Goal: Communication & Community: Participate in discussion

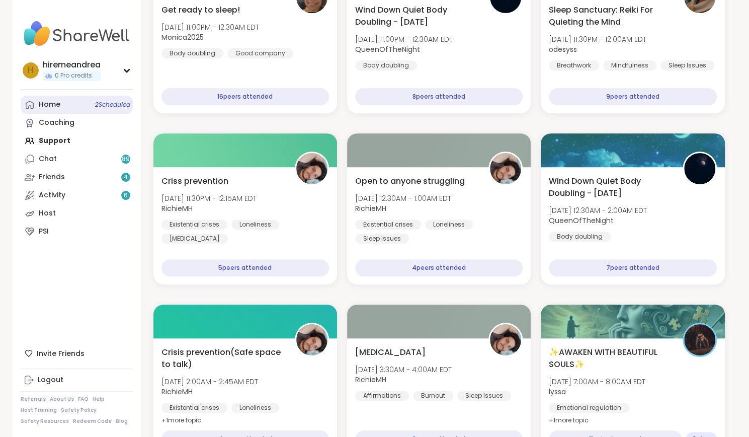
click at [47, 110] on link "Home 2 Scheduled" at bounding box center [77, 105] width 112 height 18
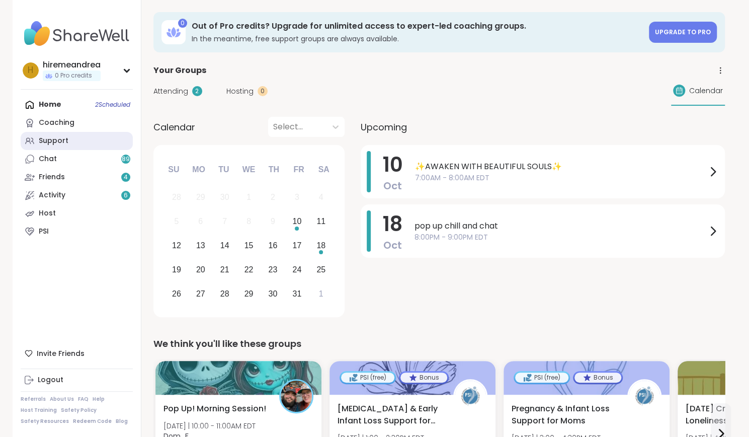
click at [47, 143] on div "Support" at bounding box center [54, 141] width 30 height 10
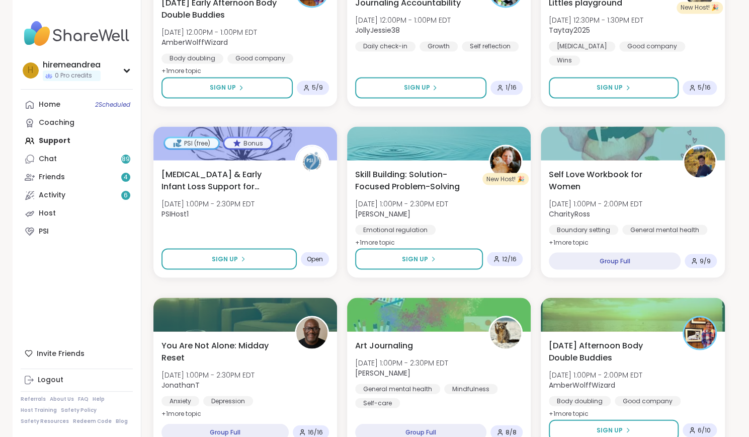
scroll to position [1029, 0]
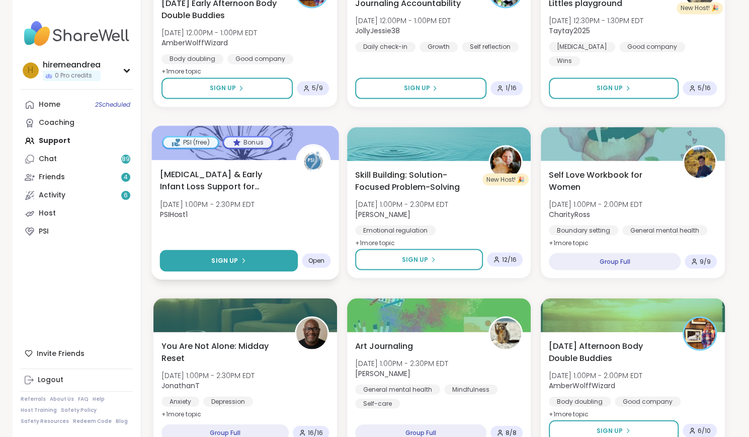
click at [205, 262] on button "Sign Up" at bounding box center [229, 261] width 138 height 22
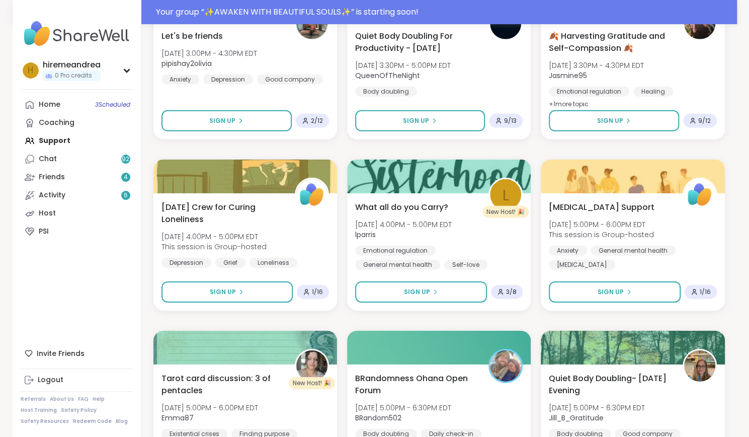
scroll to position [1704, 0]
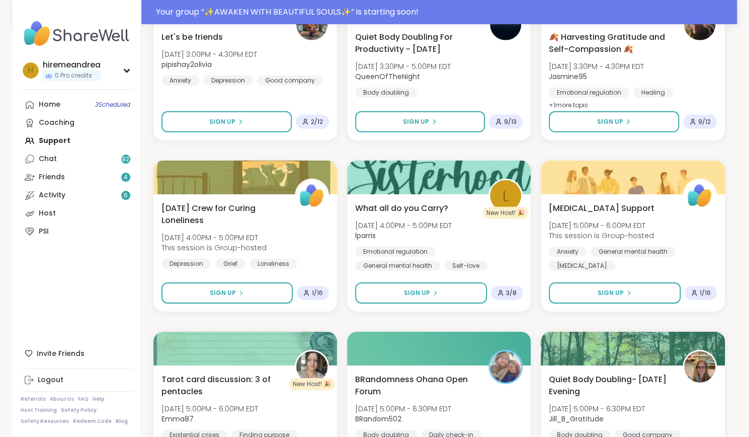
click at [356, 233] on b "lparris" at bounding box center [365, 235] width 21 height 10
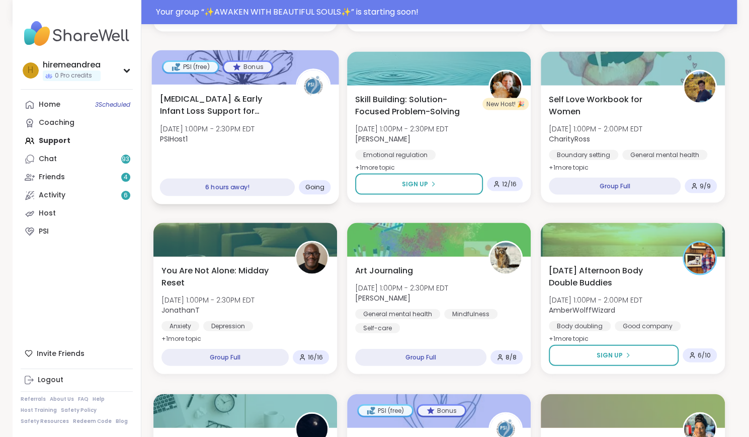
scroll to position [1128, 0]
click at [333, 16] on div "Your group “ ✨AWAKEN WITH BEAUTIFUL SOULS✨ ” has started. Click here to enter!" at bounding box center [443, 12] width 575 height 12
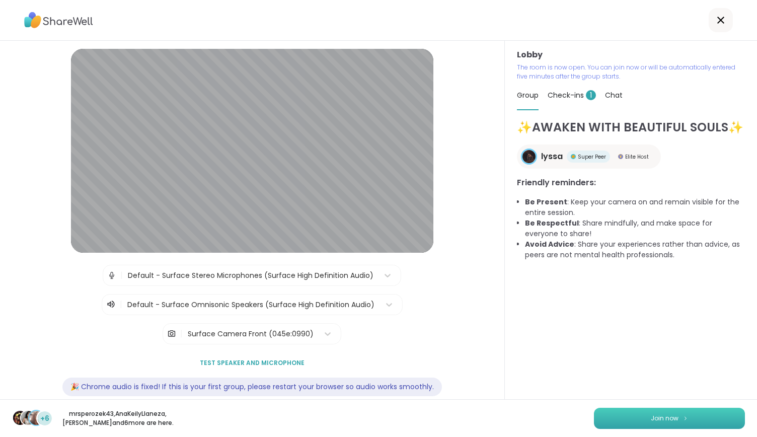
click at [680, 411] on button "Join now" at bounding box center [669, 418] width 151 height 21
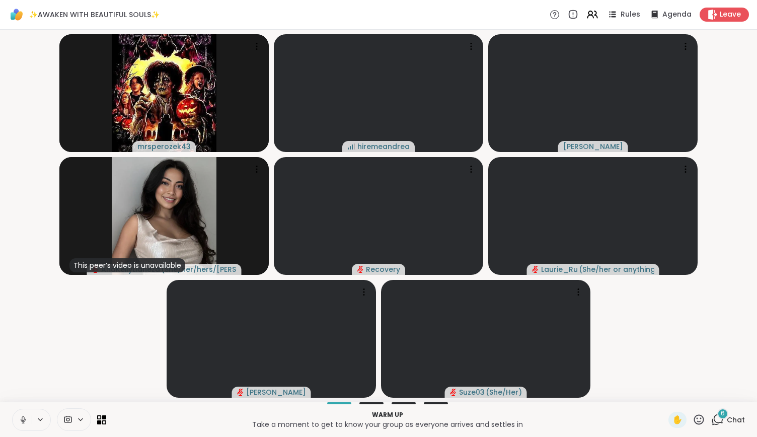
click at [25, 421] on icon at bounding box center [23, 419] width 9 height 9
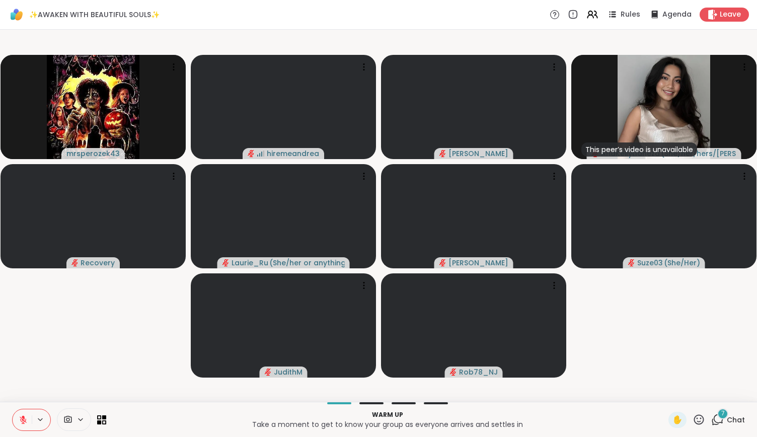
click at [711, 421] on icon at bounding box center [717, 419] width 13 height 13
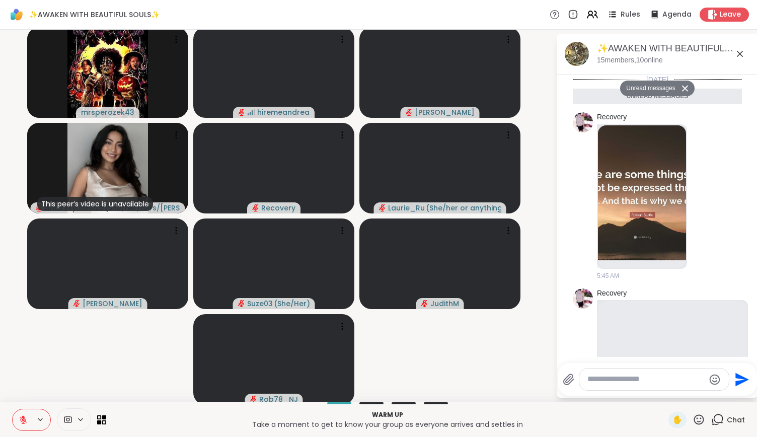
scroll to position [1455, 0]
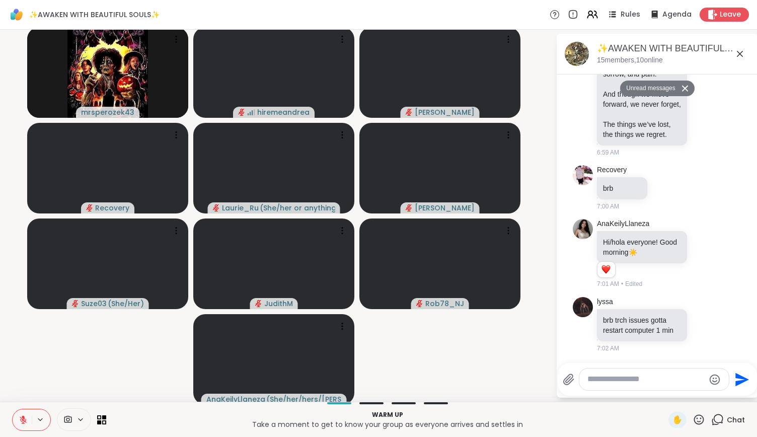
click at [648, 373] on div at bounding box center [653, 379] width 149 height 22
click at [642, 381] on textarea "Type your message" at bounding box center [645, 379] width 117 height 11
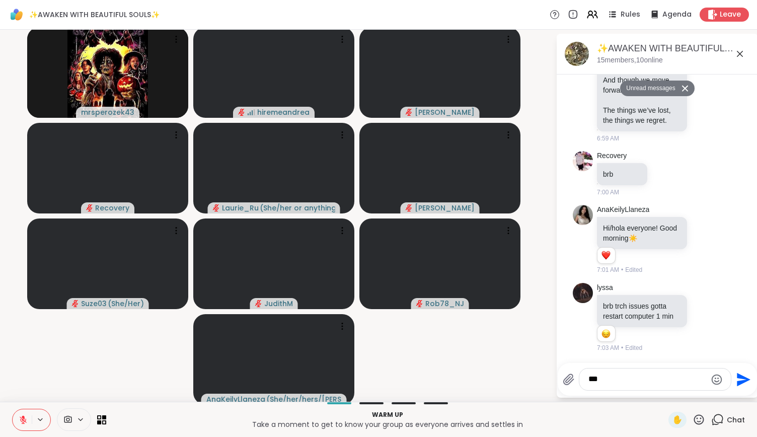
scroll to position [1469, 0]
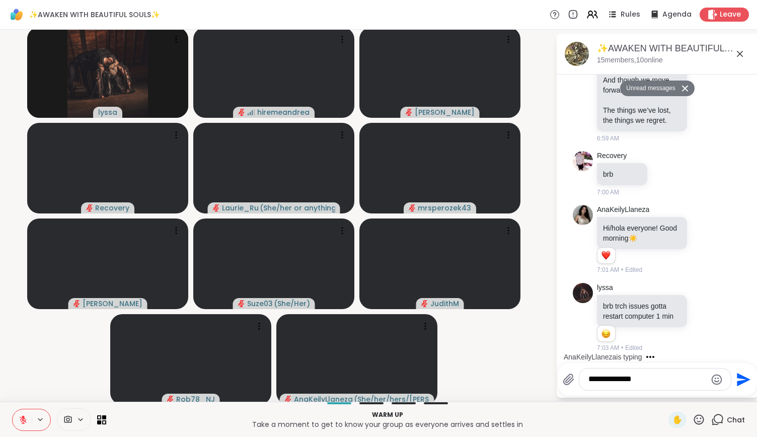
click at [642, 381] on textarea "**********" at bounding box center [647, 379] width 118 height 11
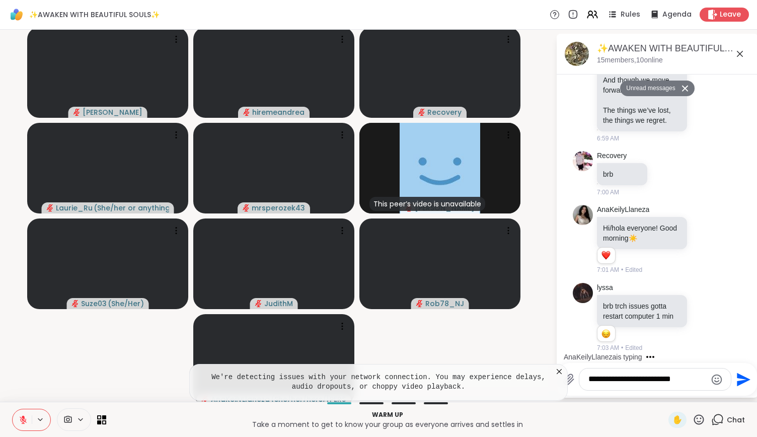
type textarea "**********"
click at [737, 380] on icon "Send" at bounding box center [744, 379] width 14 height 14
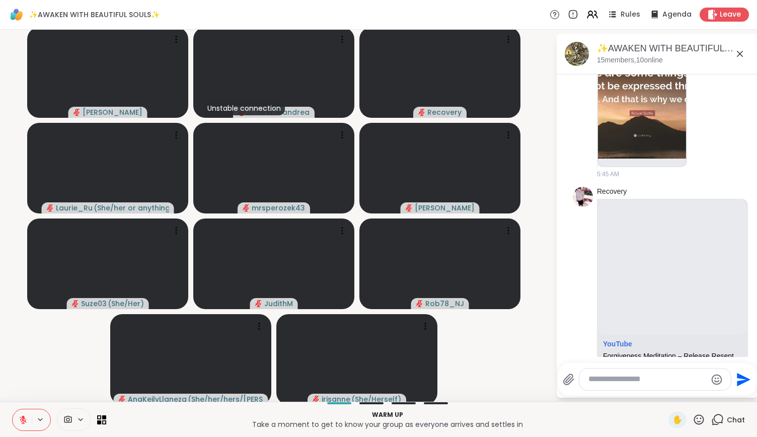
scroll to position [0, 0]
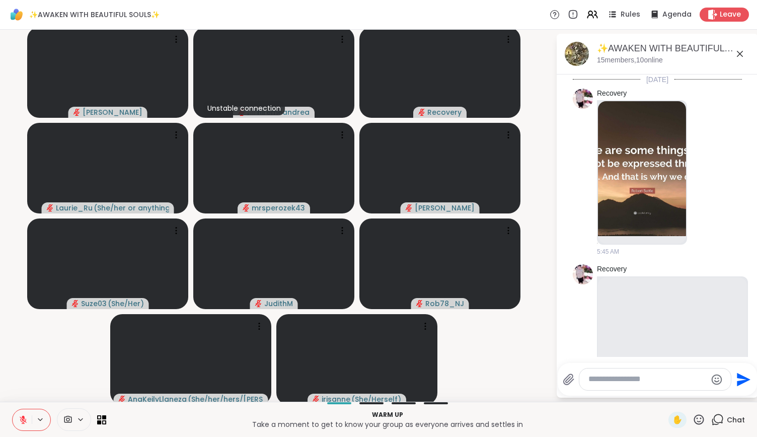
click at [651, 266] on div "Recovery" at bounding box center [658, 269] width 123 height 10
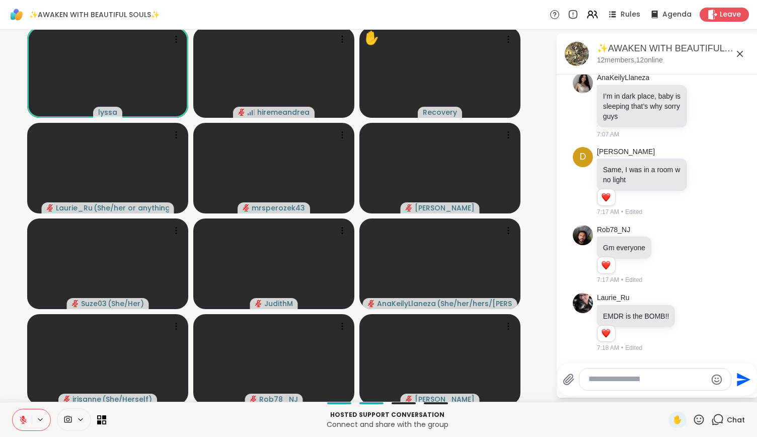
scroll to position [2215, 0]
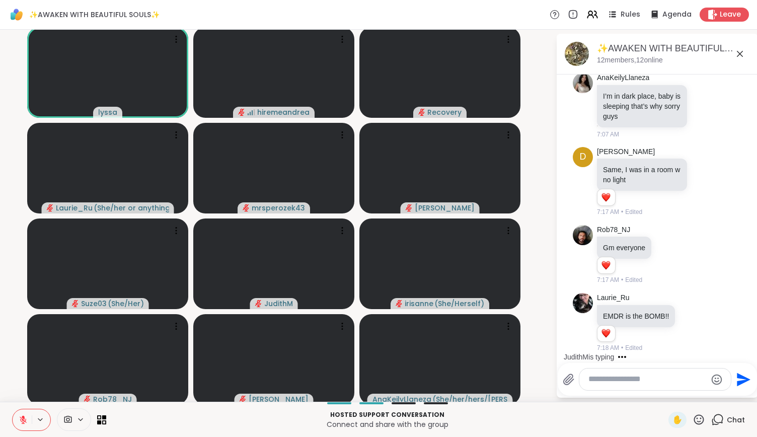
click at [28, 416] on button at bounding box center [22, 419] width 19 height 21
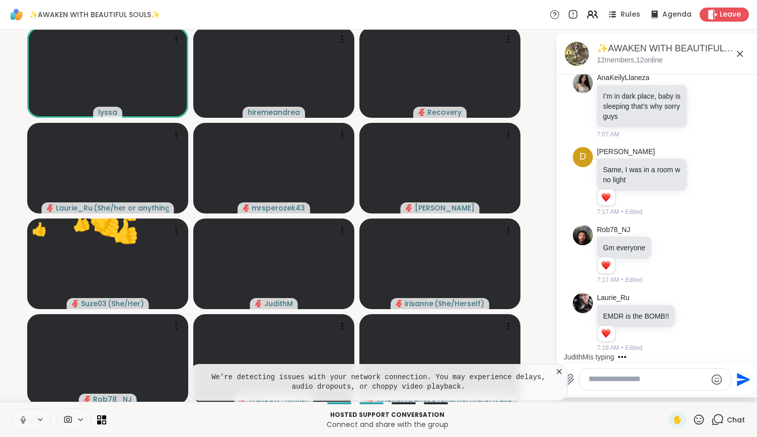
click at [23, 420] on icon at bounding box center [23, 418] width 3 height 5
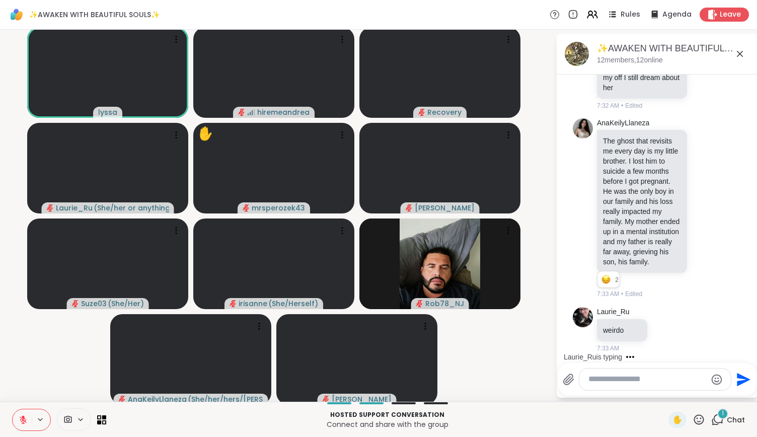
scroll to position [3392, 0]
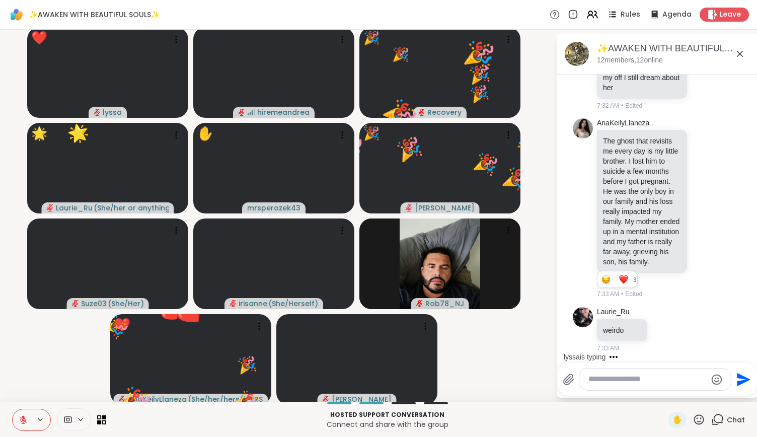
click at [692, 417] on icon at bounding box center [698, 419] width 13 height 13
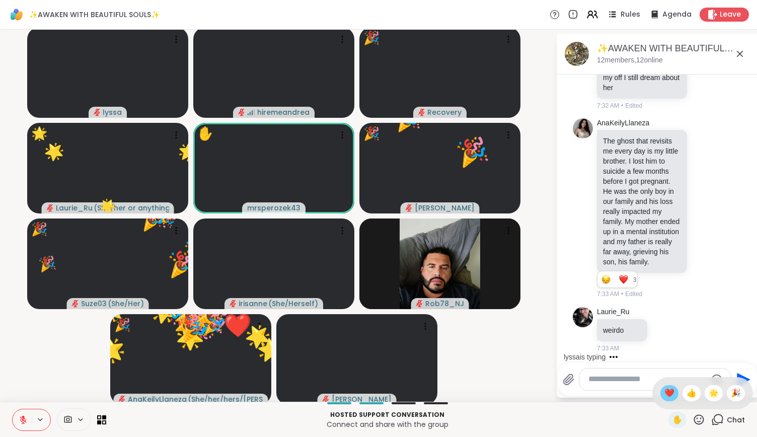
click at [660, 399] on div "❤️" at bounding box center [669, 393] width 18 height 16
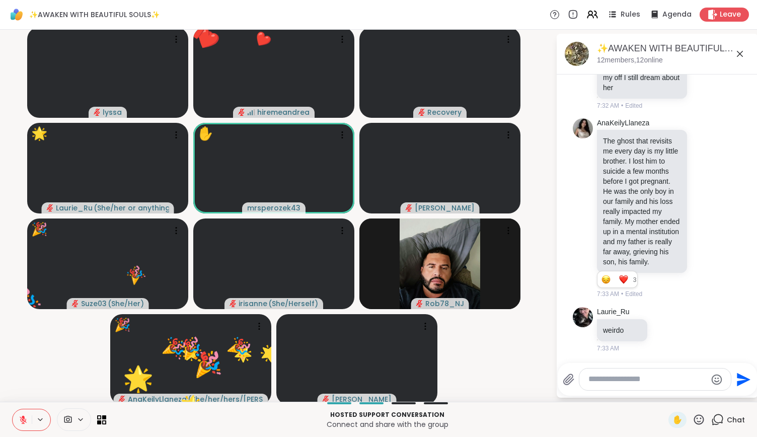
click at [692, 416] on icon at bounding box center [698, 419] width 13 height 13
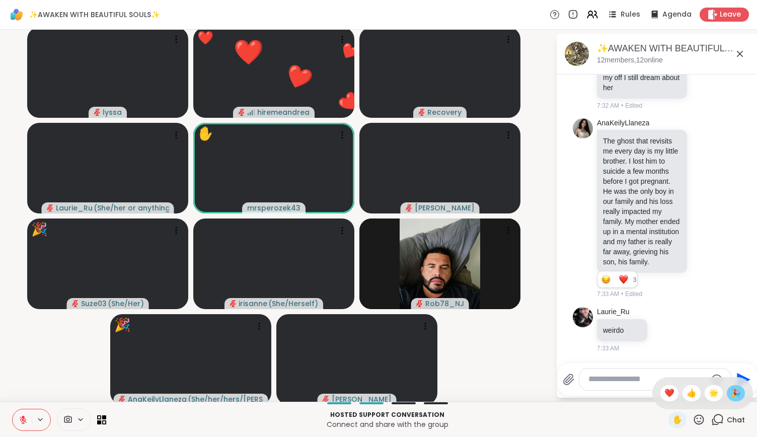
click at [736, 392] on div "🎉" at bounding box center [736, 393] width 18 height 16
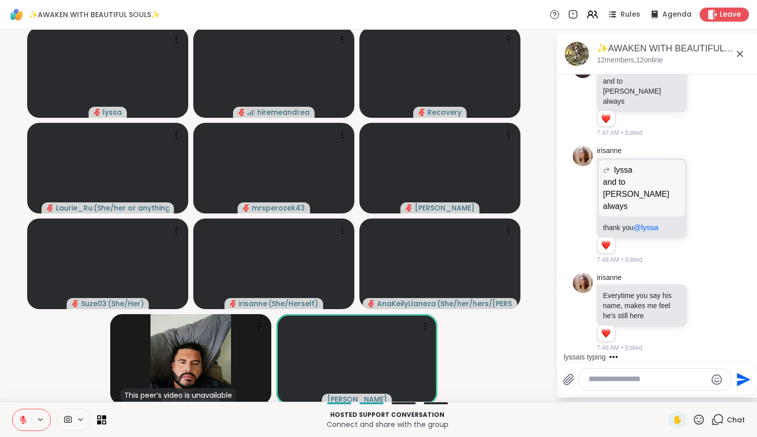
scroll to position [4833, 0]
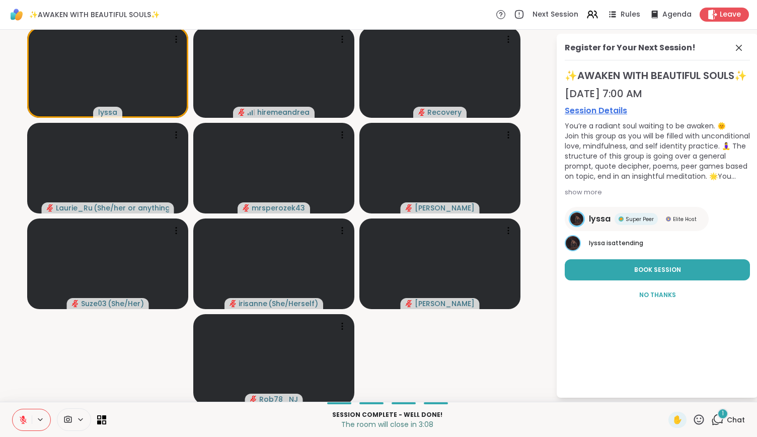
click at [714, 417] on icon at bounding box center [719, 418] width 10 height 9
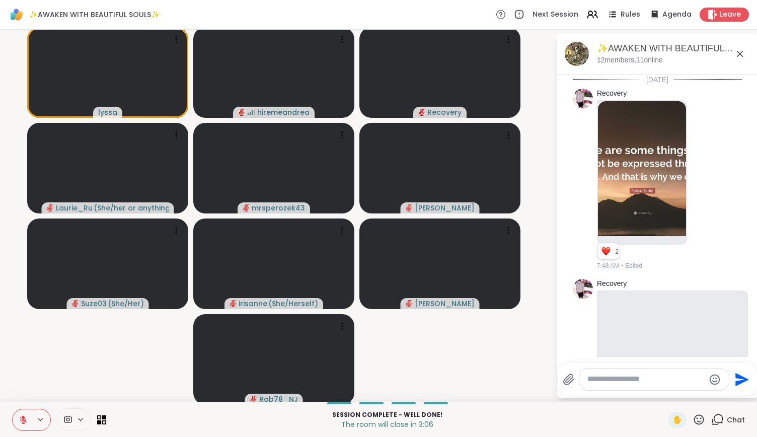
scroll to position [5587, 0]
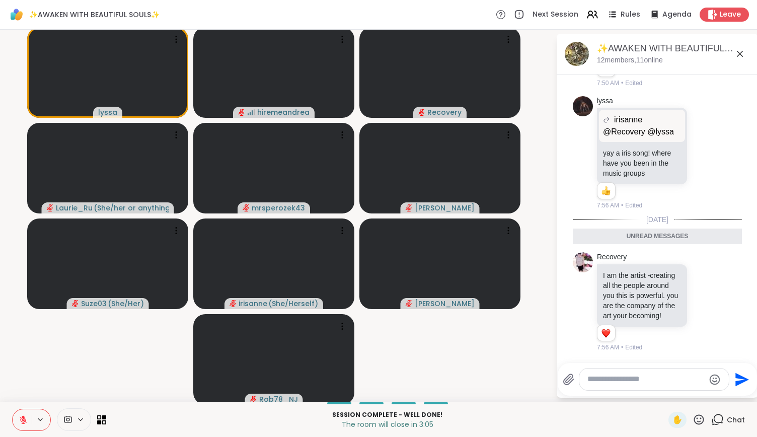
click at [616, 379] on textarea "Type your message" at bounding box center [645, 379] width 117 height 11
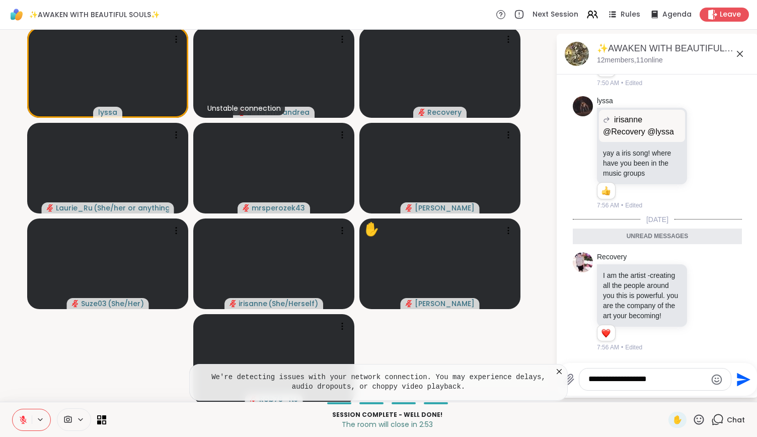
type textarea "**********"
click at [737, 376] on icon "Send" at bounding box center [744, 379] width 14 height 14
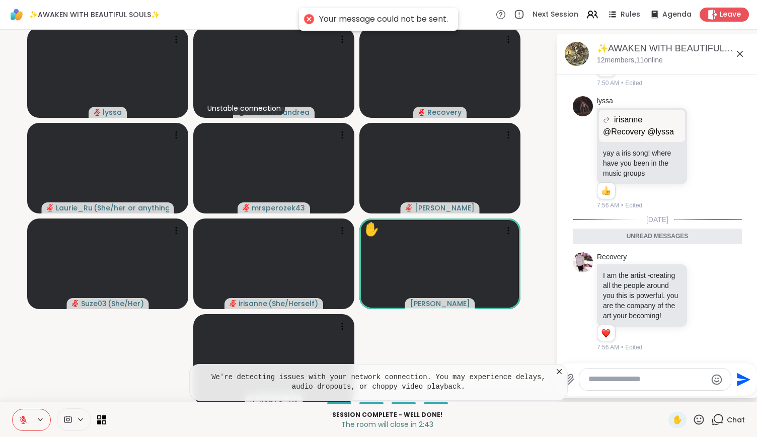
click at [668, 383] on textarea "Type your message" at bounding box center [647, 379] width 118 height 11
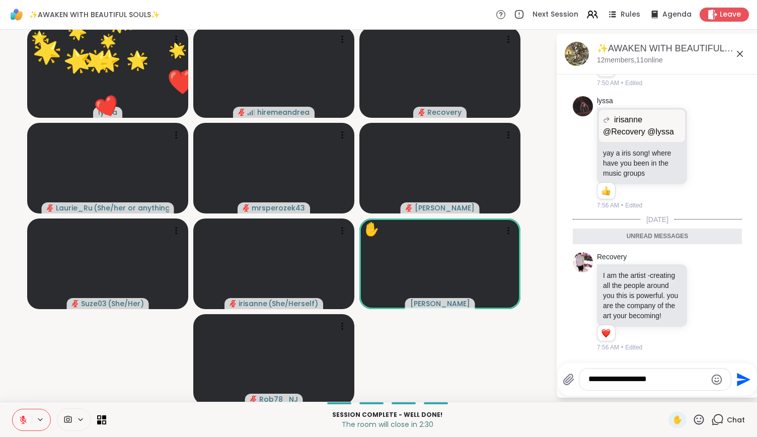
type textarea "**********"
click at [734, 379] on icon "Send" at bounding box center [742, 379] width 16 height 16
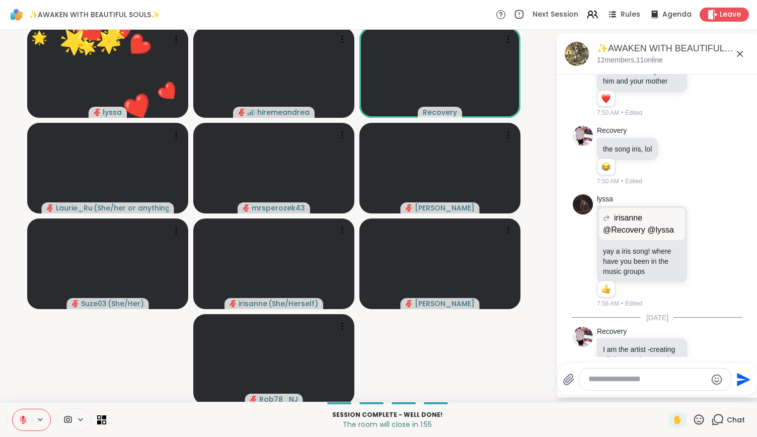
scroll to position [5285, 0]
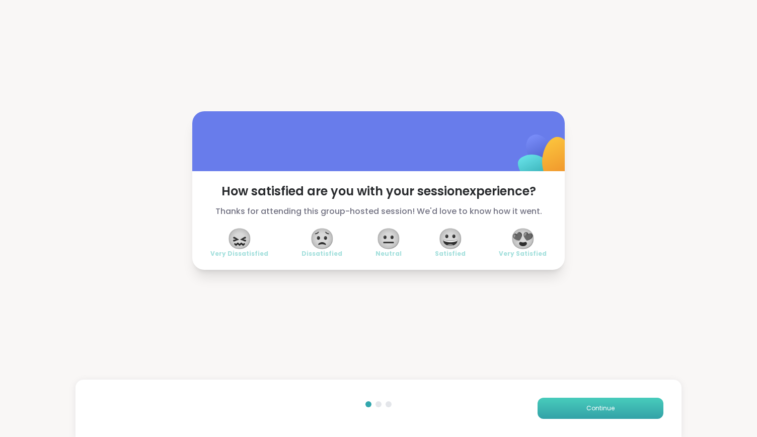
click at [638, 409] on button "Continue" at bounding box center [600, 408] width 126 height 21
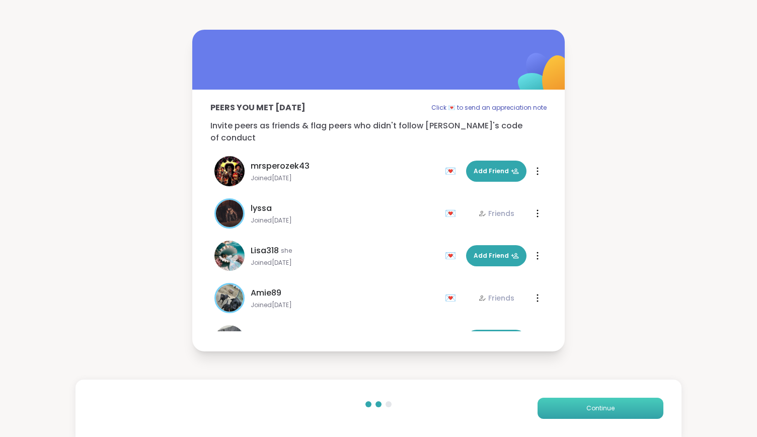
click at [615, 408] on button "Continue" at bounding box center [600, 408] width 126 height 21
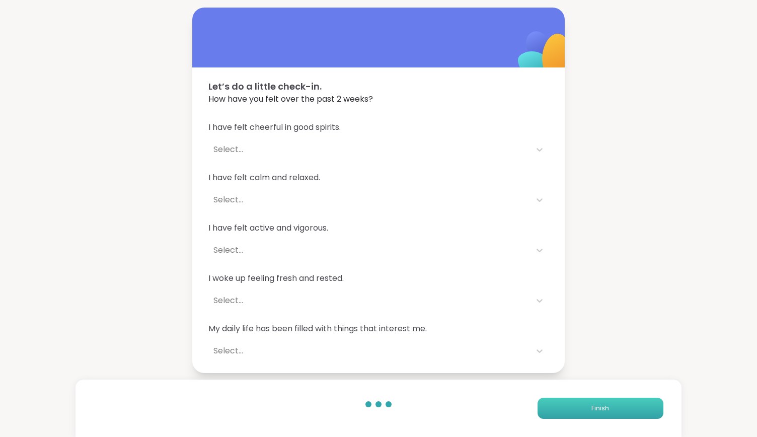
click at [614, 410] on button "Finish" at bounding box center [600, 408] width 126 height 21
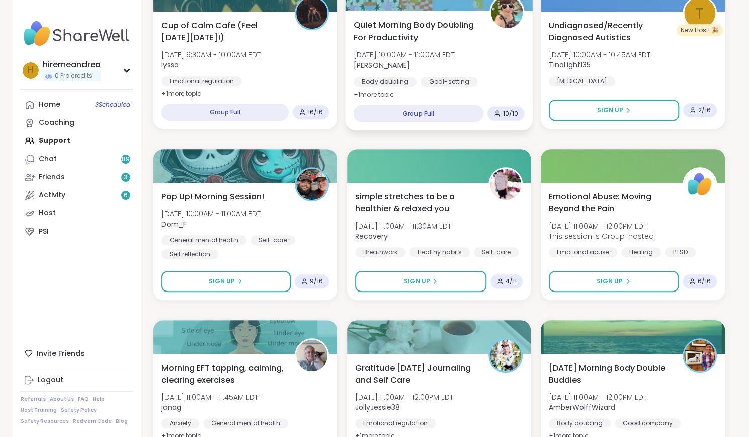
scroll to position [331, 0]
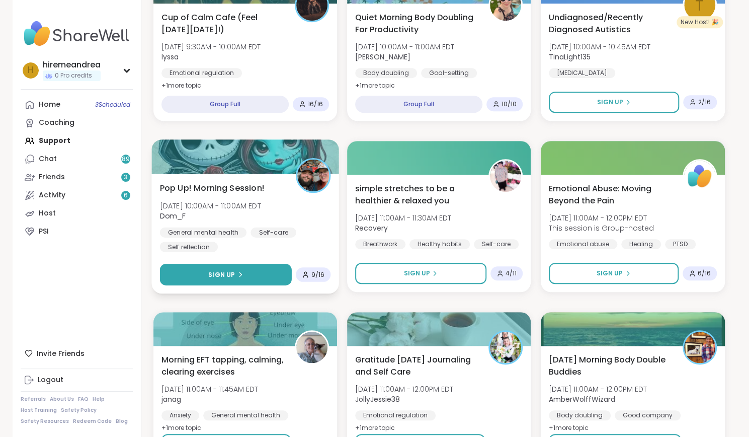
click at [179, 280] on button "Sign Up" at bounding box center [226, 275] width 132 height 22
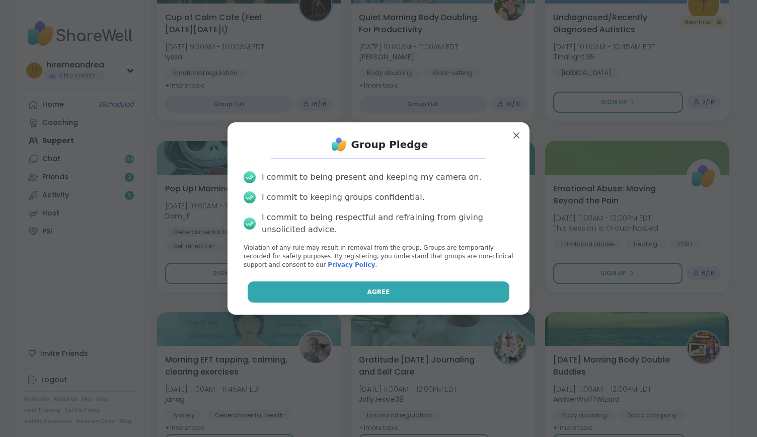
click at [279, 293] on button "Agree" at bounding box center [379, 291] width 262 height 21
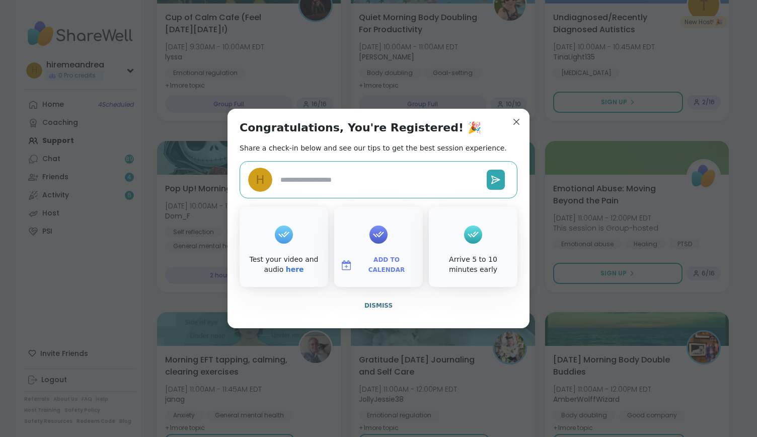
click at [505, 118] on div "Congratulations, You're Registered! 🎉 Share a check-in below and see our tips t…" at bounding box center [378, 218] width 302 height 219
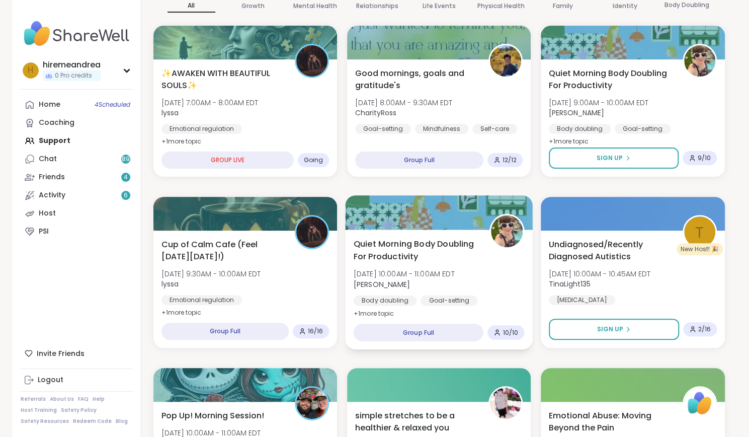
scroll to position [100, 0]
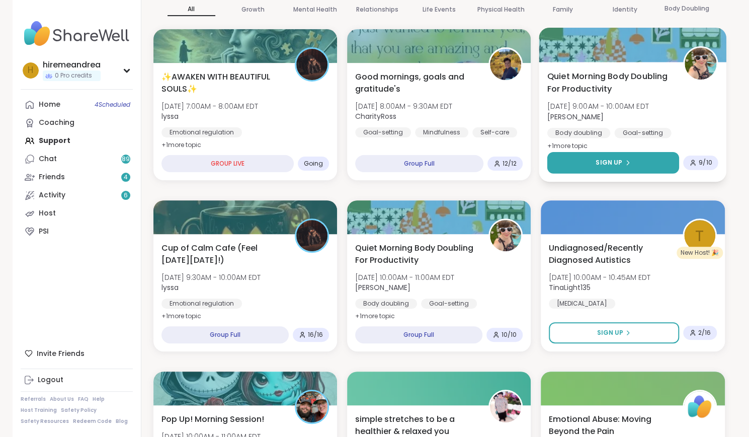
click at [633, 166] on button "Sign Up" at bounding box center [613, 163] width 132 height 22
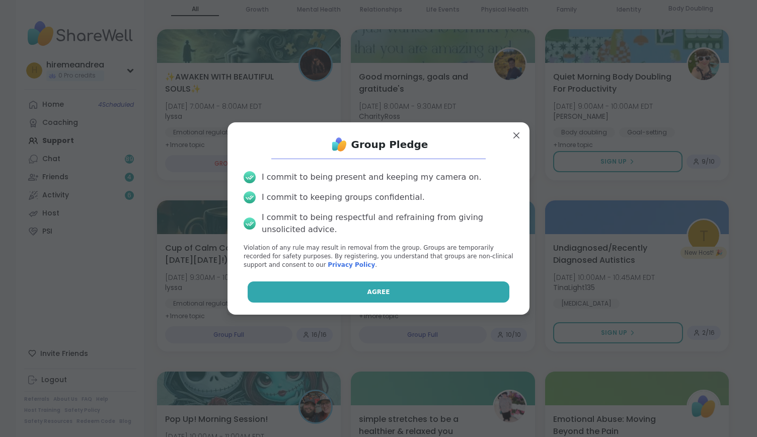
click at [316, 297] on button "Agree" at bounding box center [379, 291] width 262 height 21
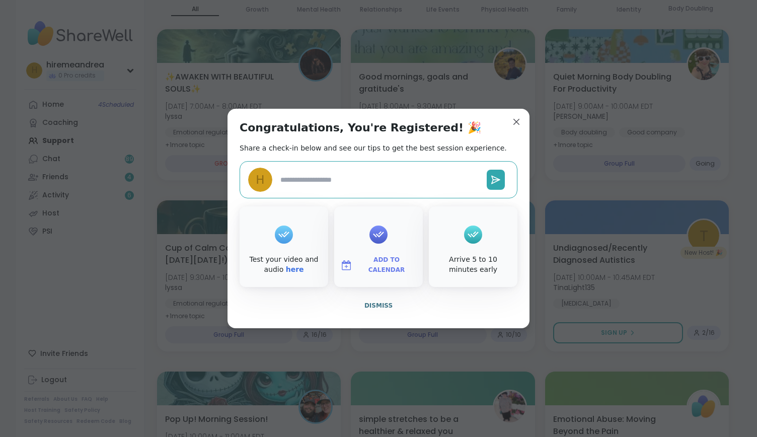
type textarea "*"
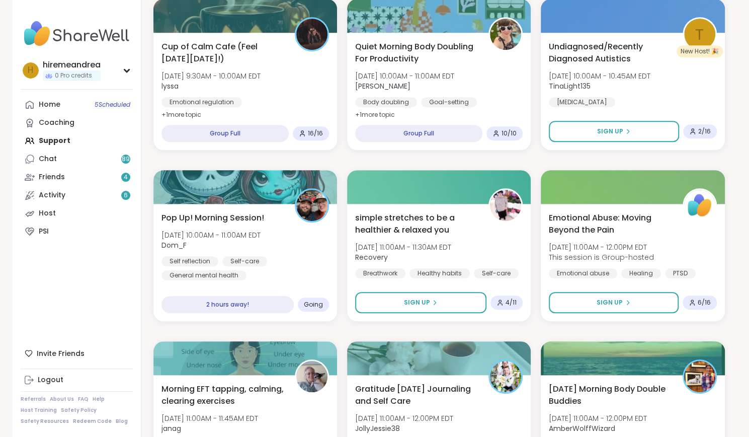
scroll to position [323, 0]
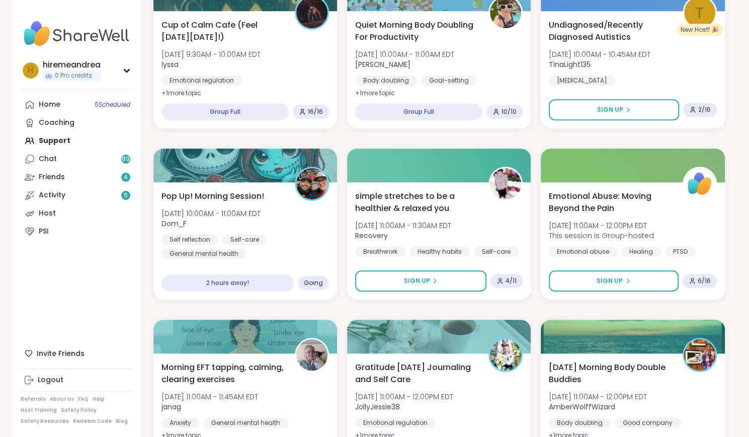
click at [437, 77] on div "Goal-setting" at bounding box center [449, 80] width 56 height 10
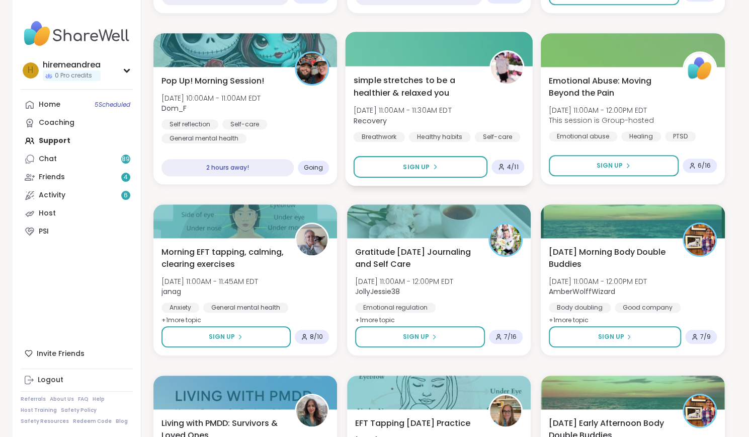
scroll to position [439, 0]
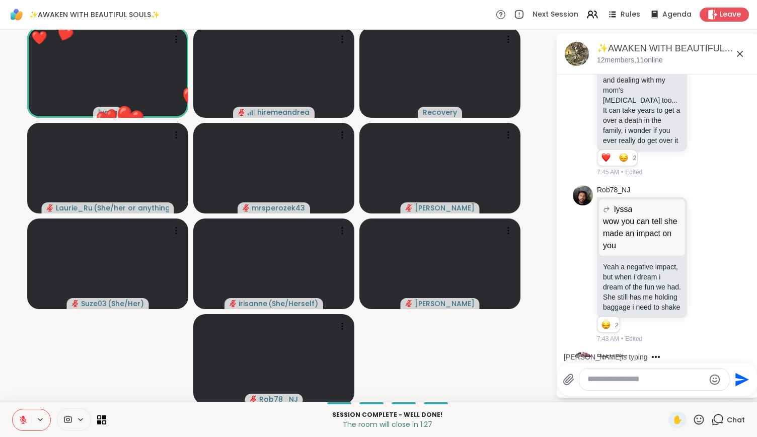
scroll to position [4106, 0]
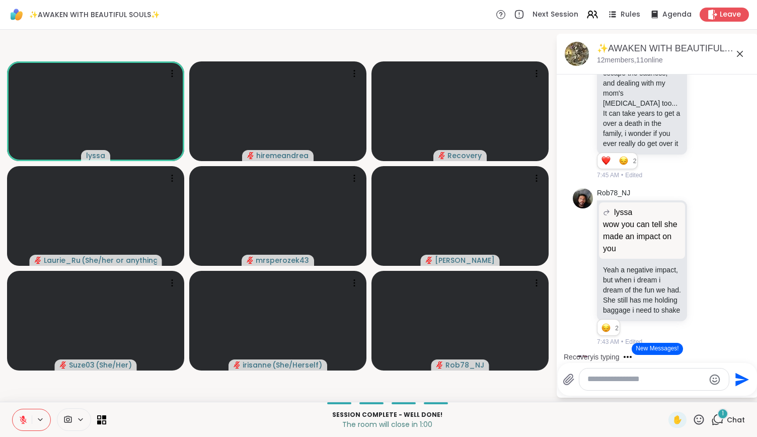
click at [21, 418] on icon at bounding box center [23, 419] width 9 height 9
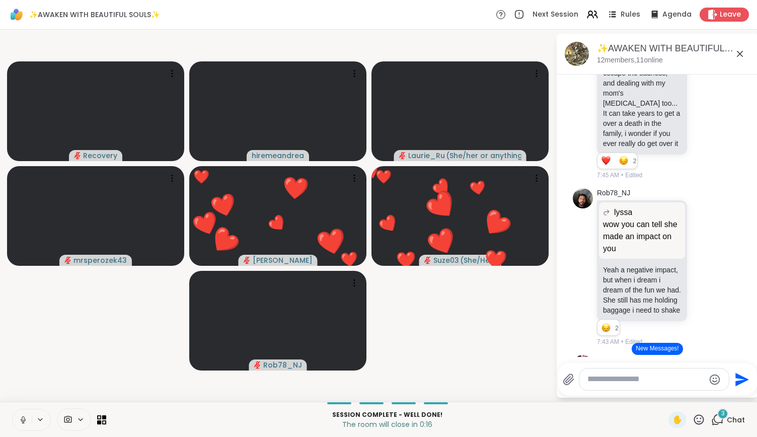
click at [692, 417] on icon at bounding box center [698, 419] width 13 height 13
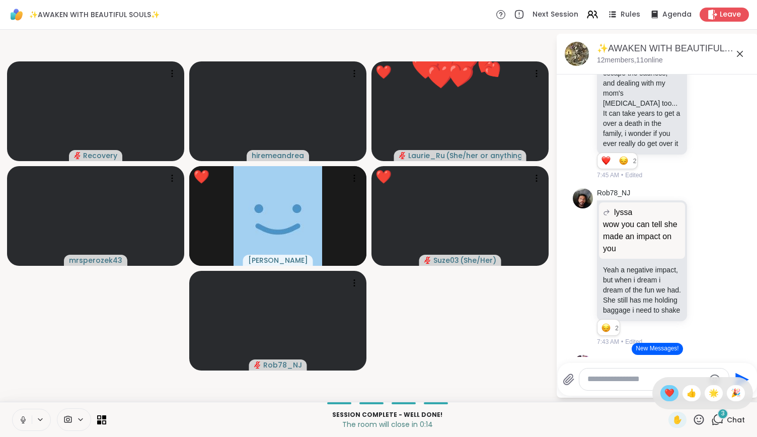
click at [664, 393] on span "❤️" at bounding box center [669, 393] width 10 height 12
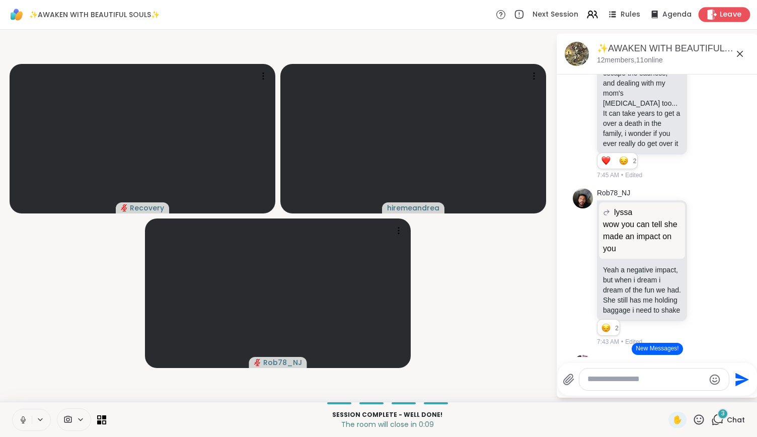
click at [720, 10] on span "Leave" at bounding box center [731, 15] width 22 height 11
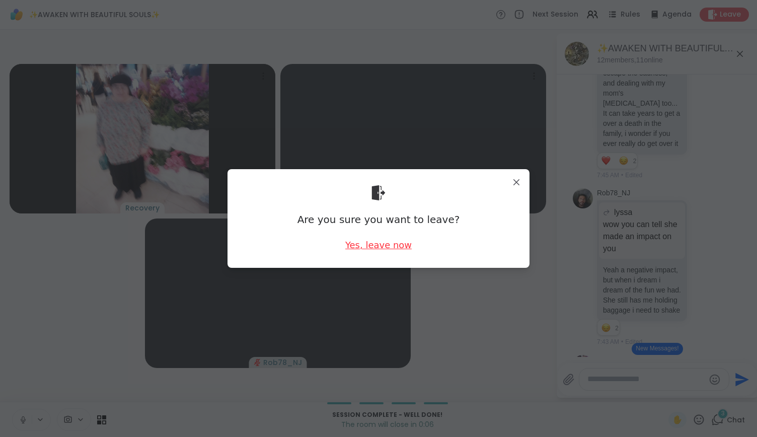
click at [390, 241] on div "Yes, leave now" at bounding box center [378, 245] width 66 height 13
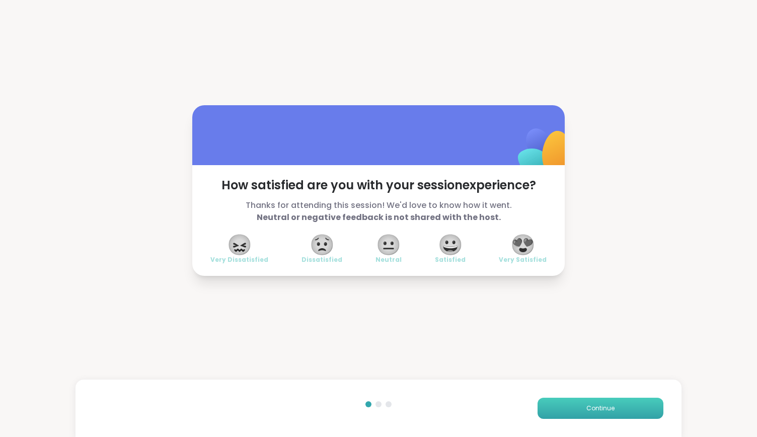
click at [619, 406] on button "Continue" at bounding box center [600, 408] width 126 height 21
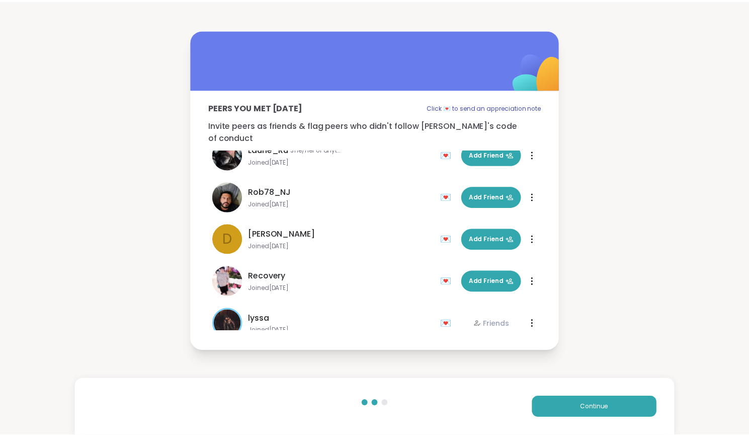
scroll to position [284, 0]
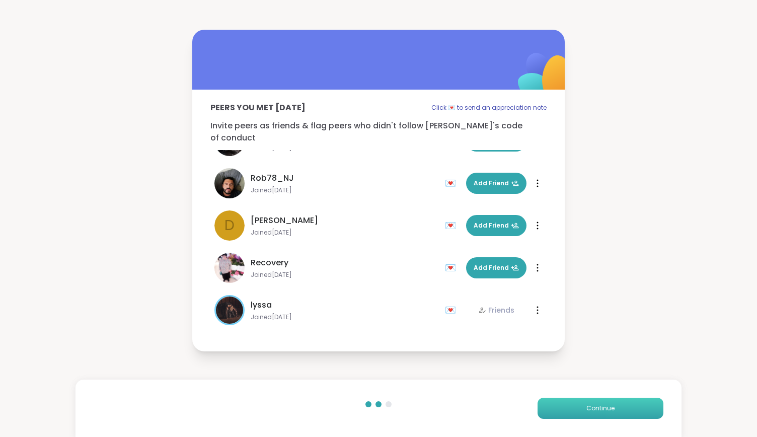
click at [630, 411] on button "Continue" at bounding box center [600, 408] width 126 height 21
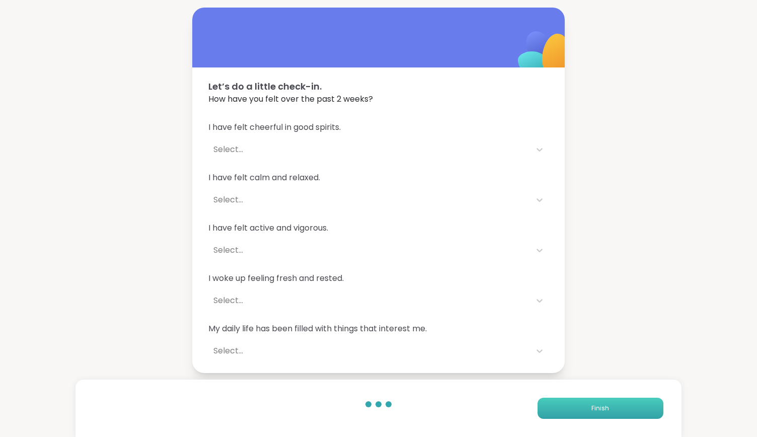
click at [630, 411] on button "Finish" at bounding box center [600, 408] width 126 height 21
